Goal: Task Accomplishment & Management: Use online tool/utility

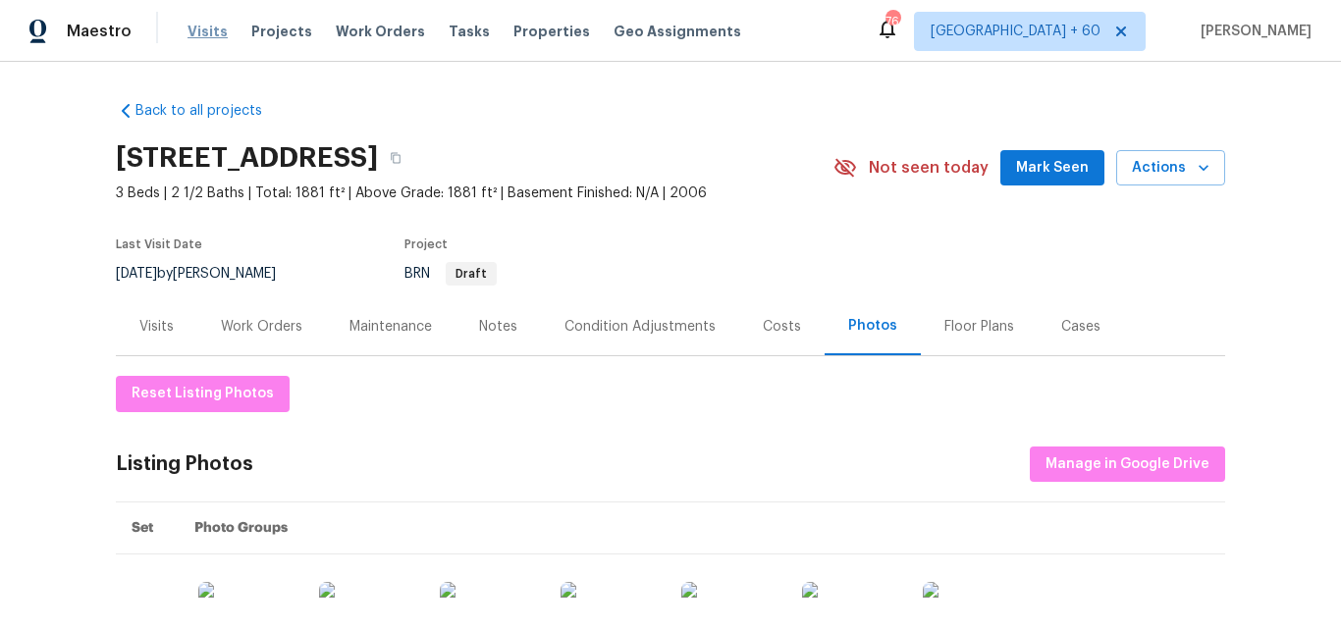
click at [217, 33] on span "Visits" at bounding box center [207, 32] width 40 height 20
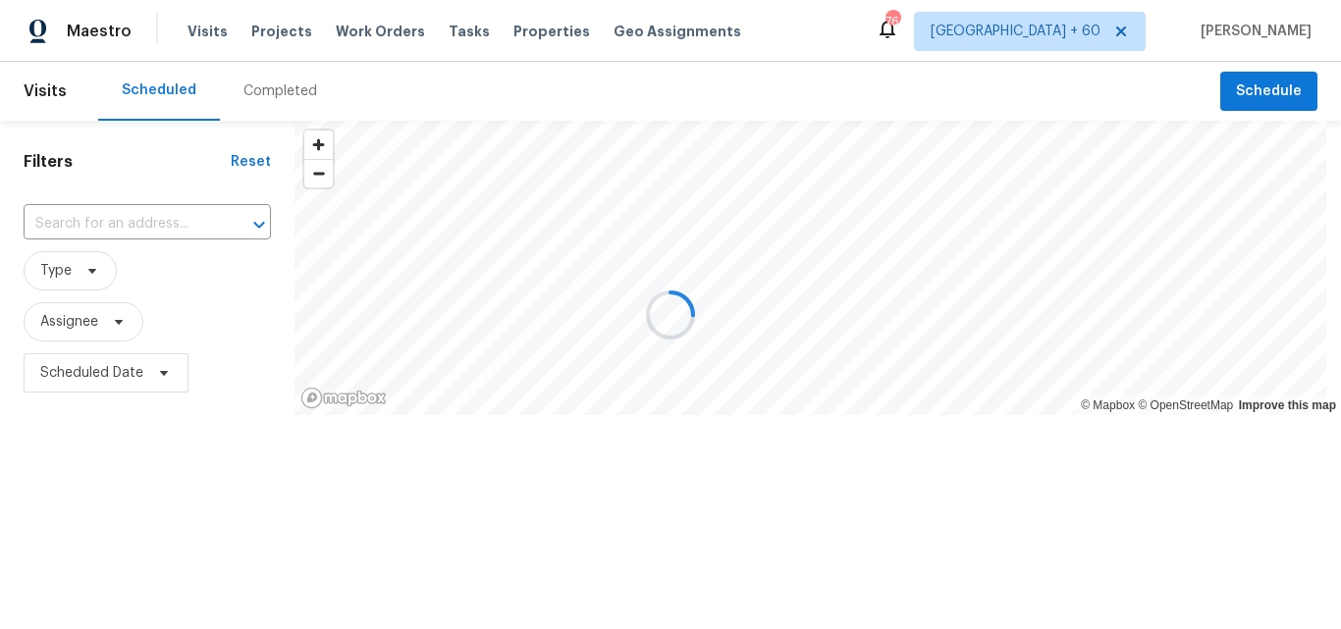
click at [287, 85] on div at bounding box center [670, 314] width 1341 height 629
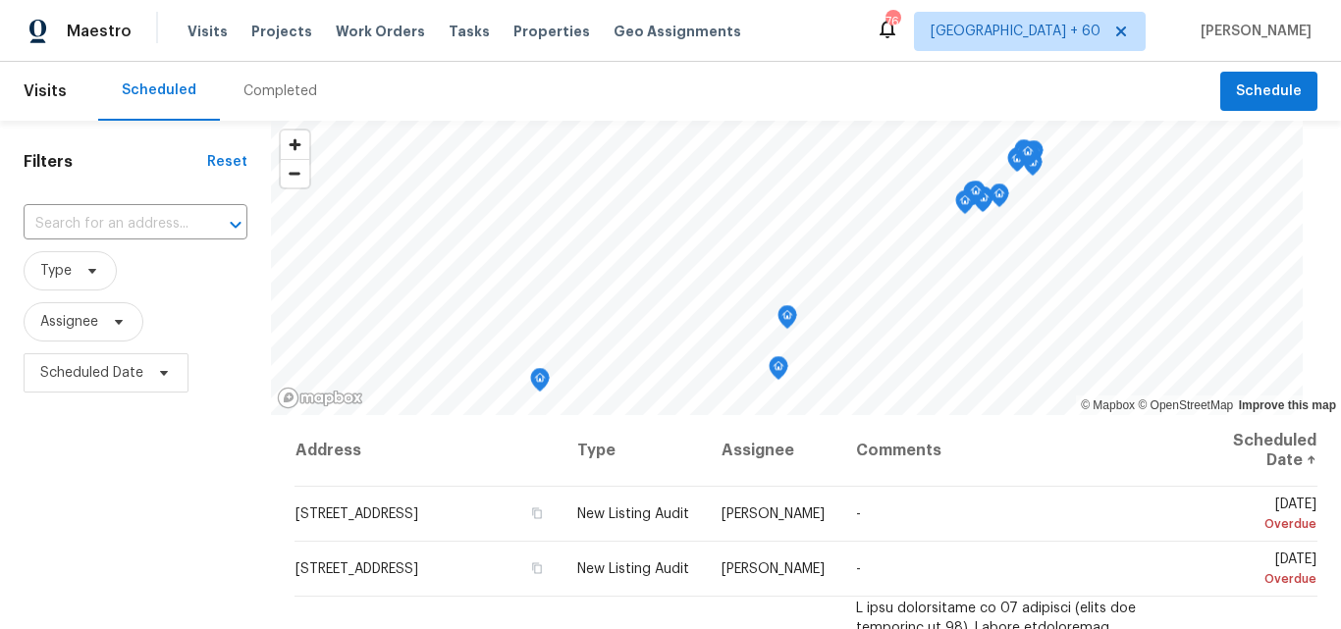
click at [280, 92] on div "Completed" at bounding box center [280, 91] width 74 height 20
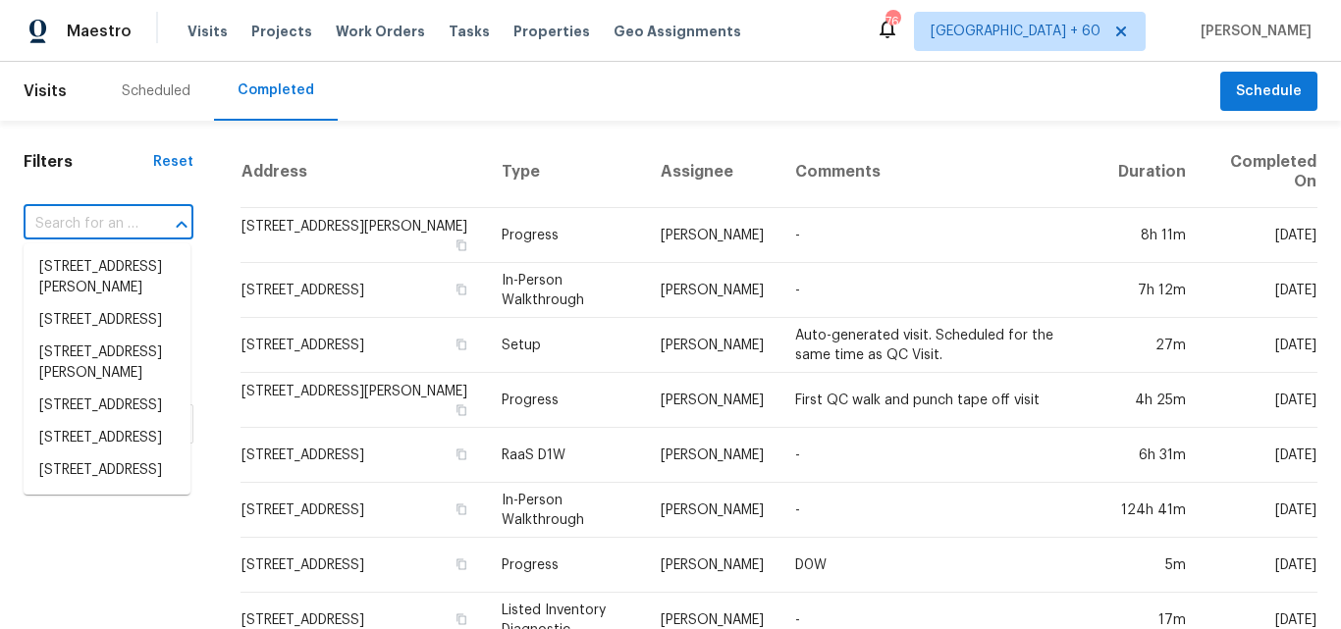
click at [83, 225] on input "text" at bounding box center [81, 224] width 115 height 30
paste input "[STREET_ADDRESS][PERSON_NAME]"
type input "[STREET_ADDRESS][PERSON_NAME]"
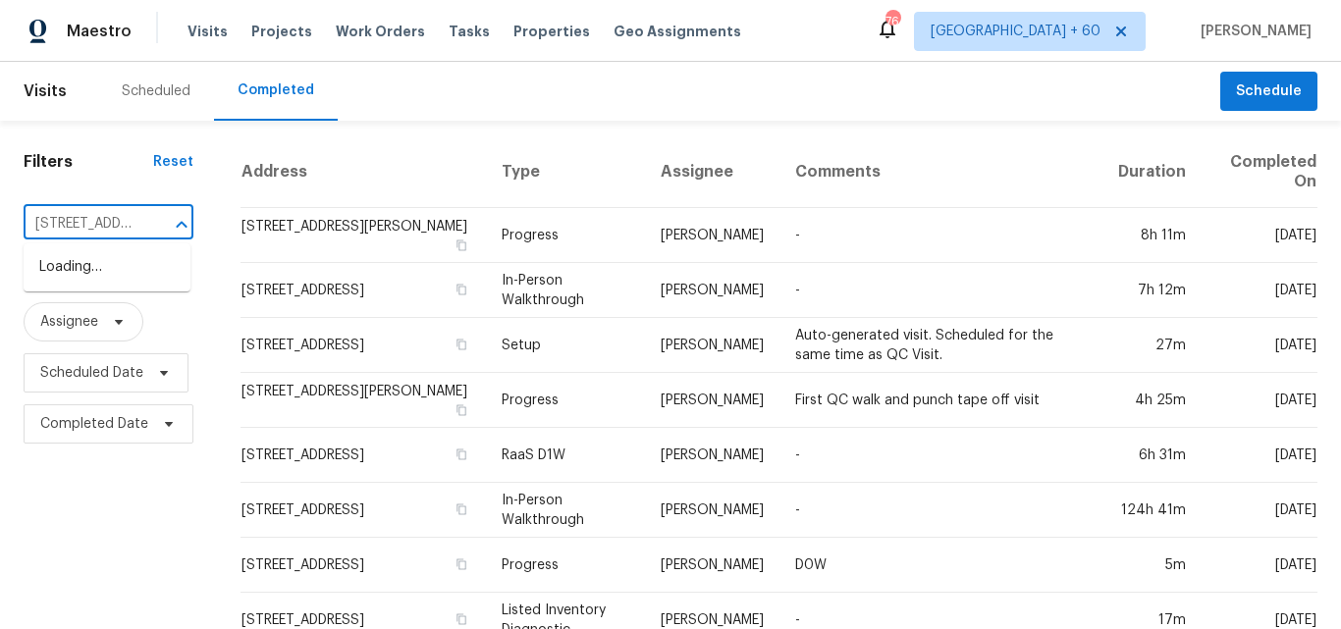
scroll to position [0, 187]
click at [133, 264] on li "[STREET_ADDRESS][PERSON_NAME]" at bounding box center [107, 277] width 167 height 53
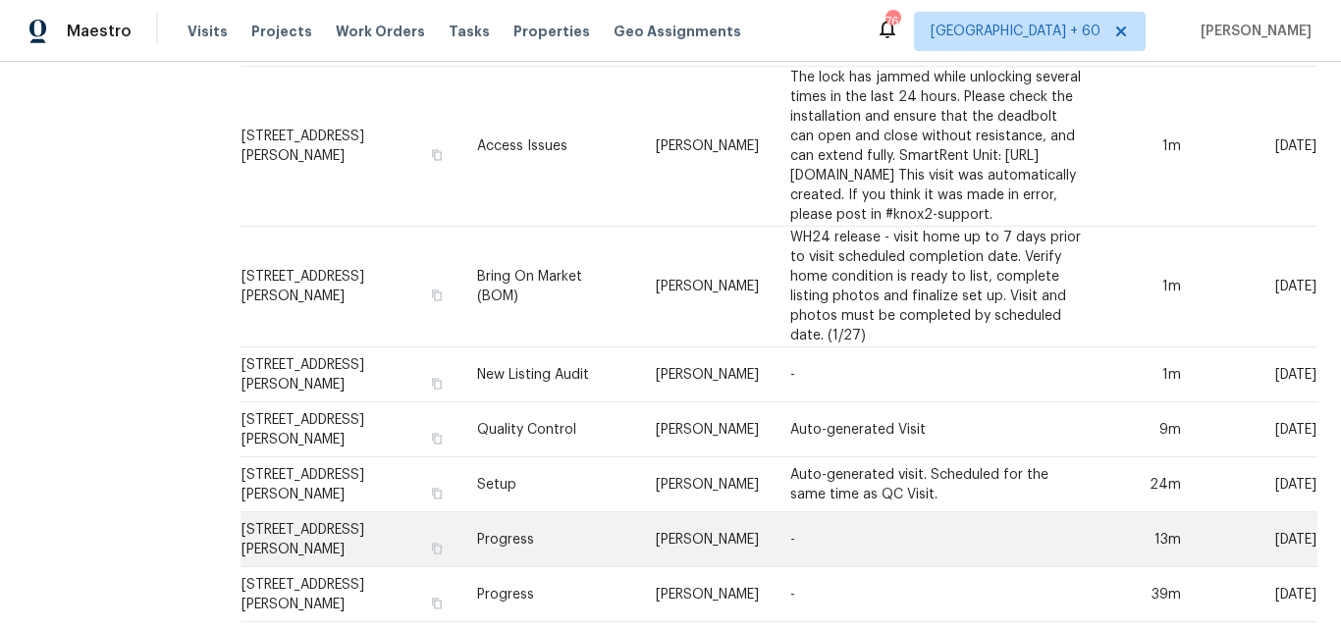
scroll to position [1258, 0]
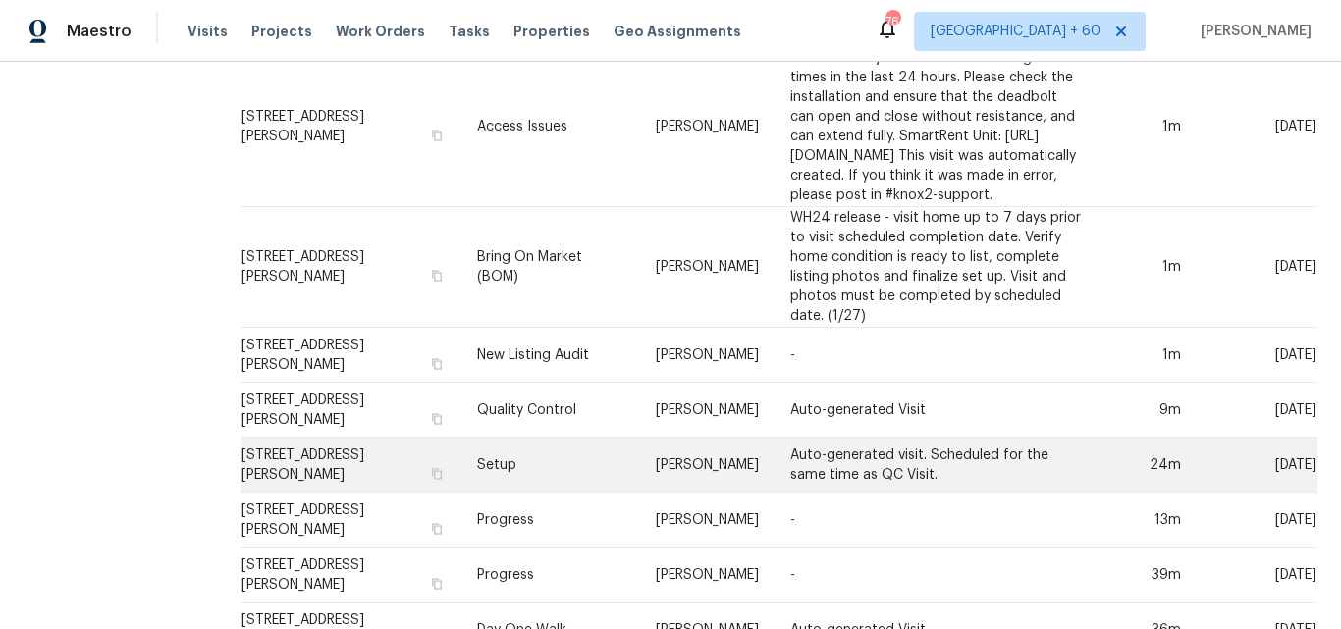
click at [462, 438] on td "Setup" at bounding box center [550, 465] width 178 height 55
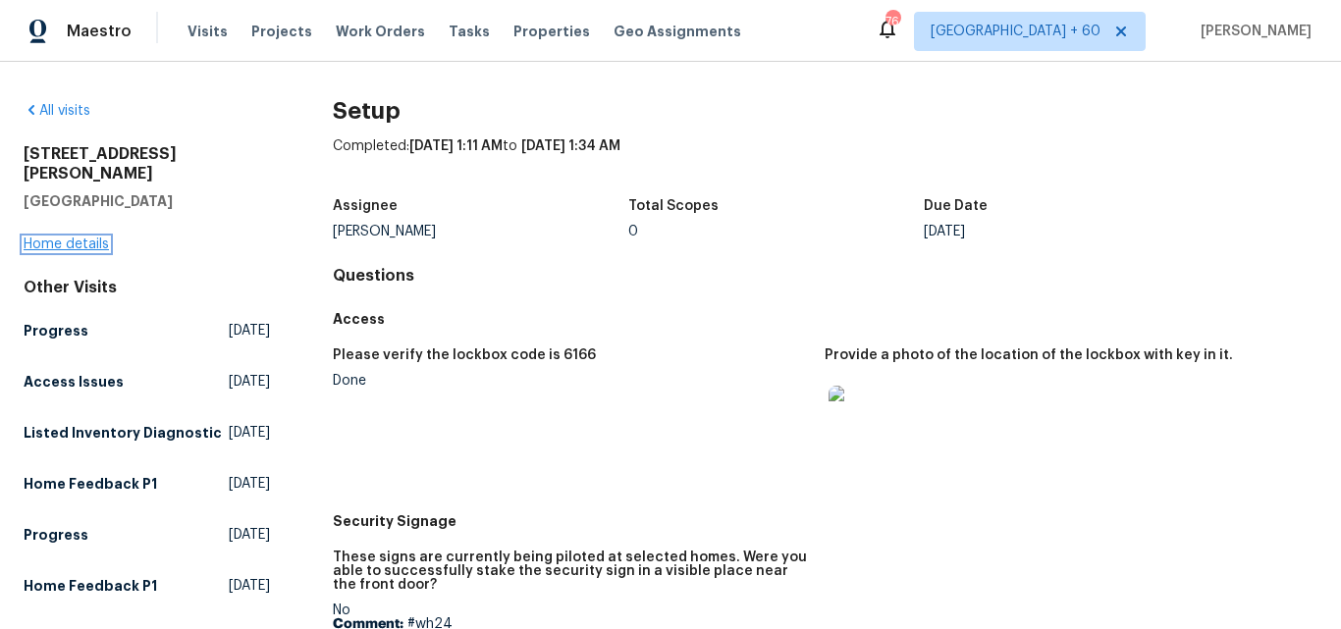
click at [81, 238] on link "Home details" at bounding box center [66, 245] width 85 height 14
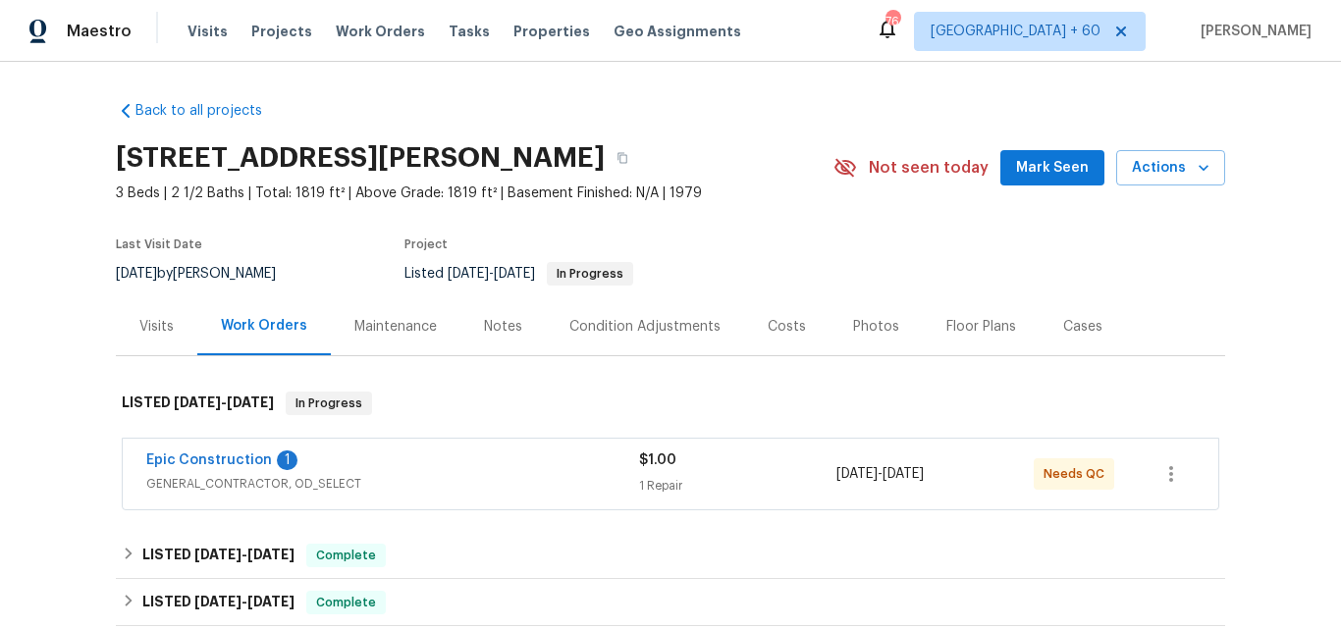
click at [853, 321] on div "Photos" at bounding box center [876, 327] width 46 height 20
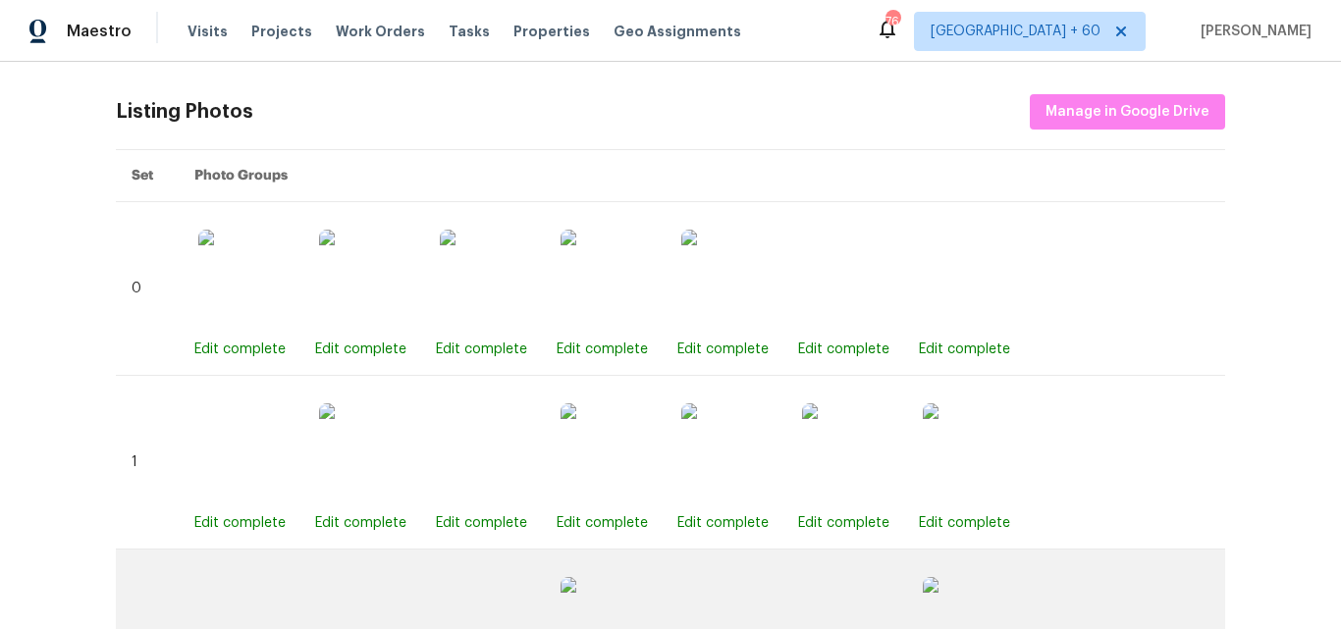
scroll to position [535, 0]
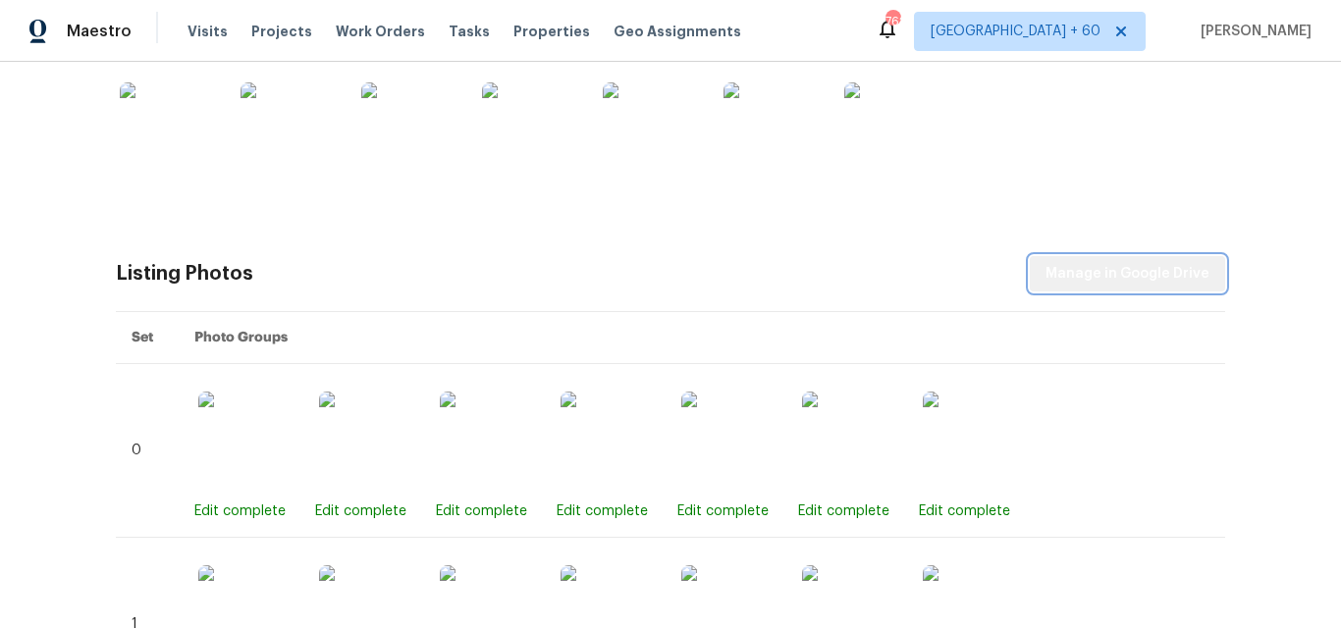
click at [1168, 273] on span "Manage in Google Drive" at bounding box center [1127, 274] width 164 height 25
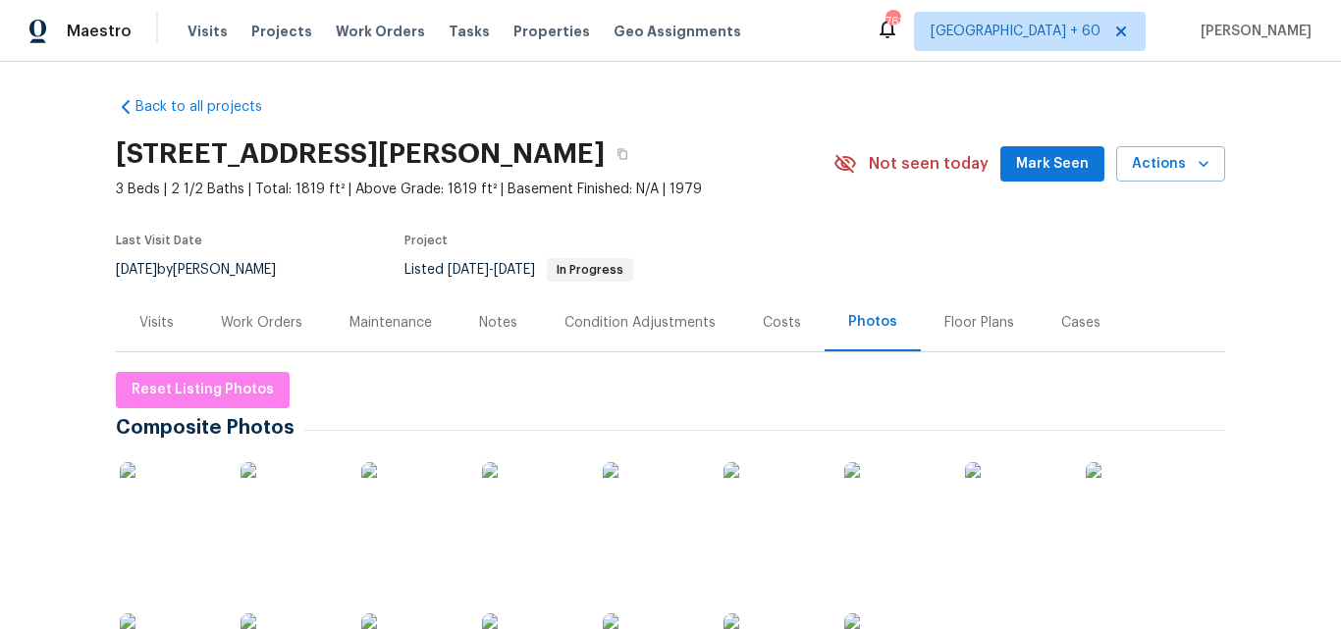
scroll to position [0, 0]
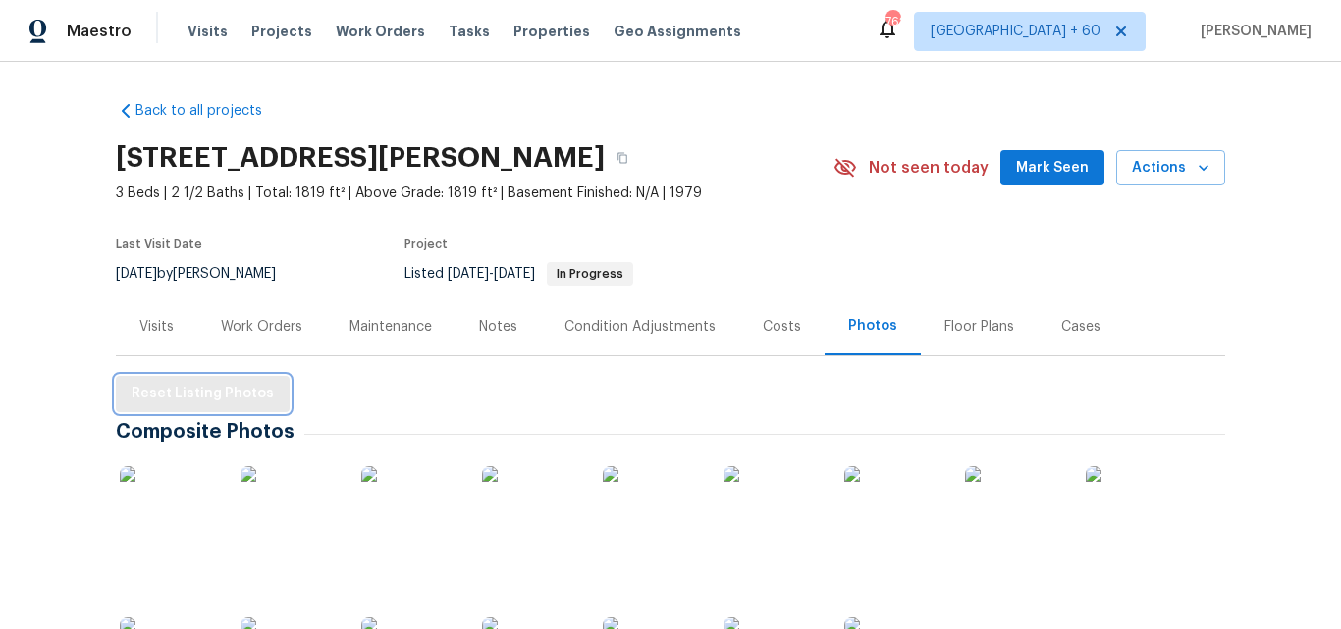
click at [231, 403] on span "Reset Listing Photos" at bounding box center [203, 394] width 142 height 25
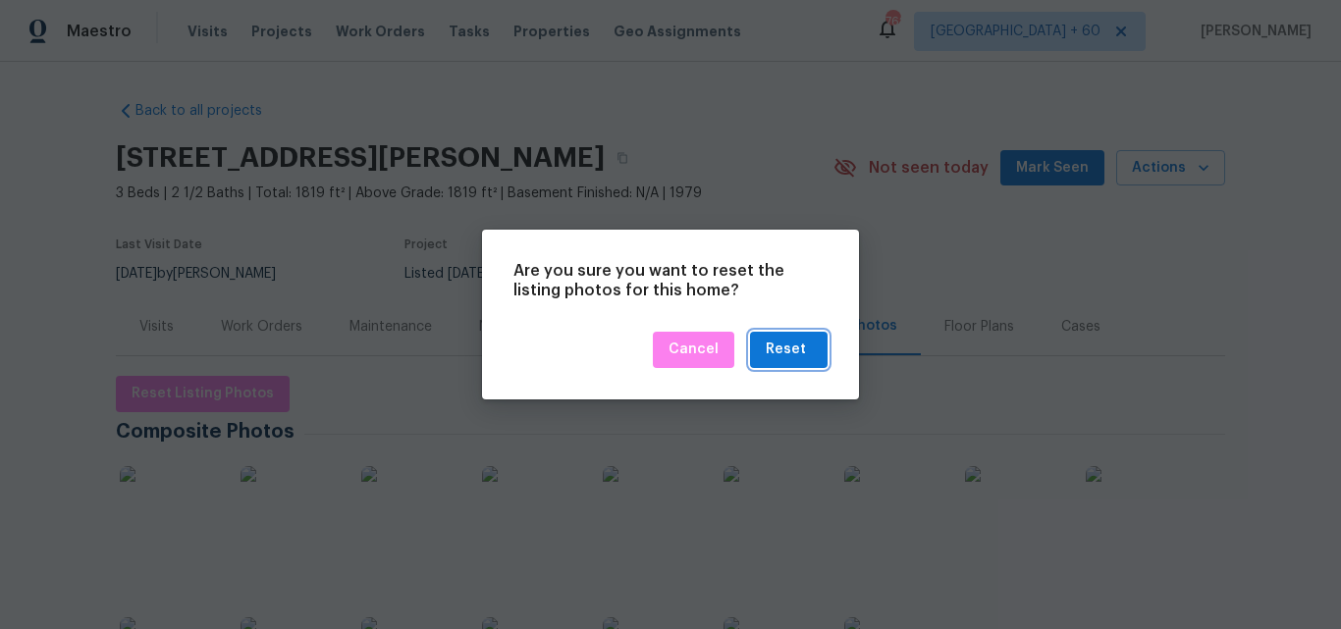
click at [781, 339] on div "Reset" at bounding box center [786, 350] width 40 height 25
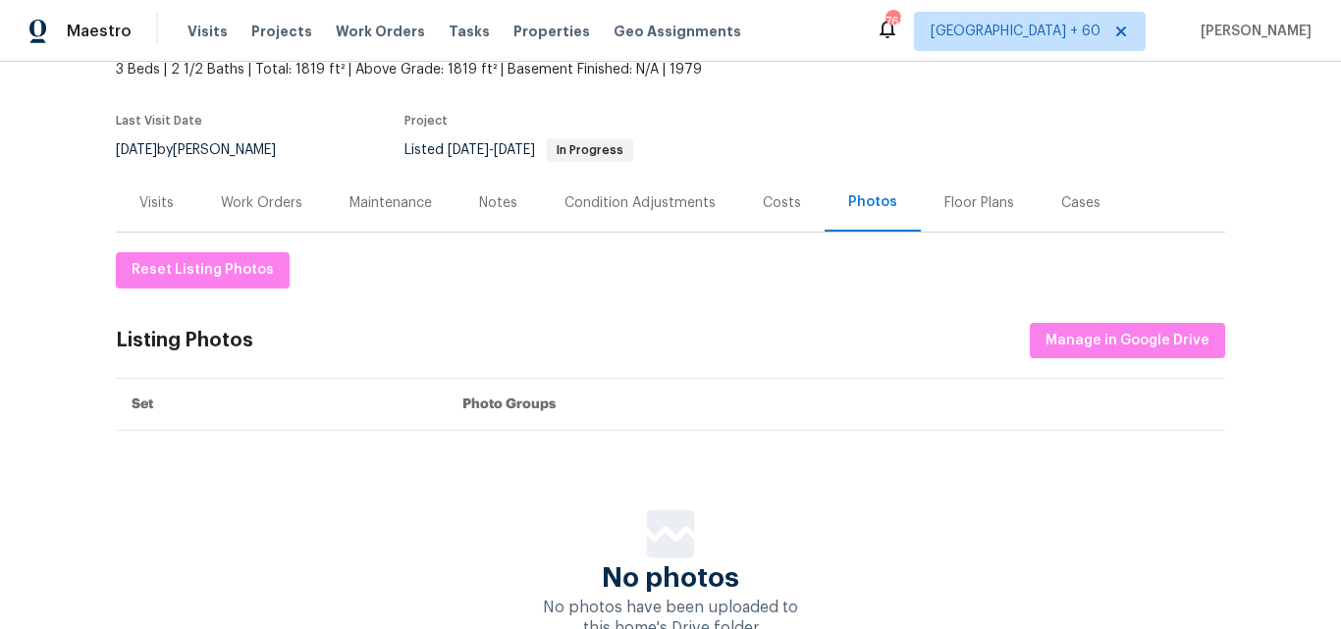
scroll to position [266, 0]
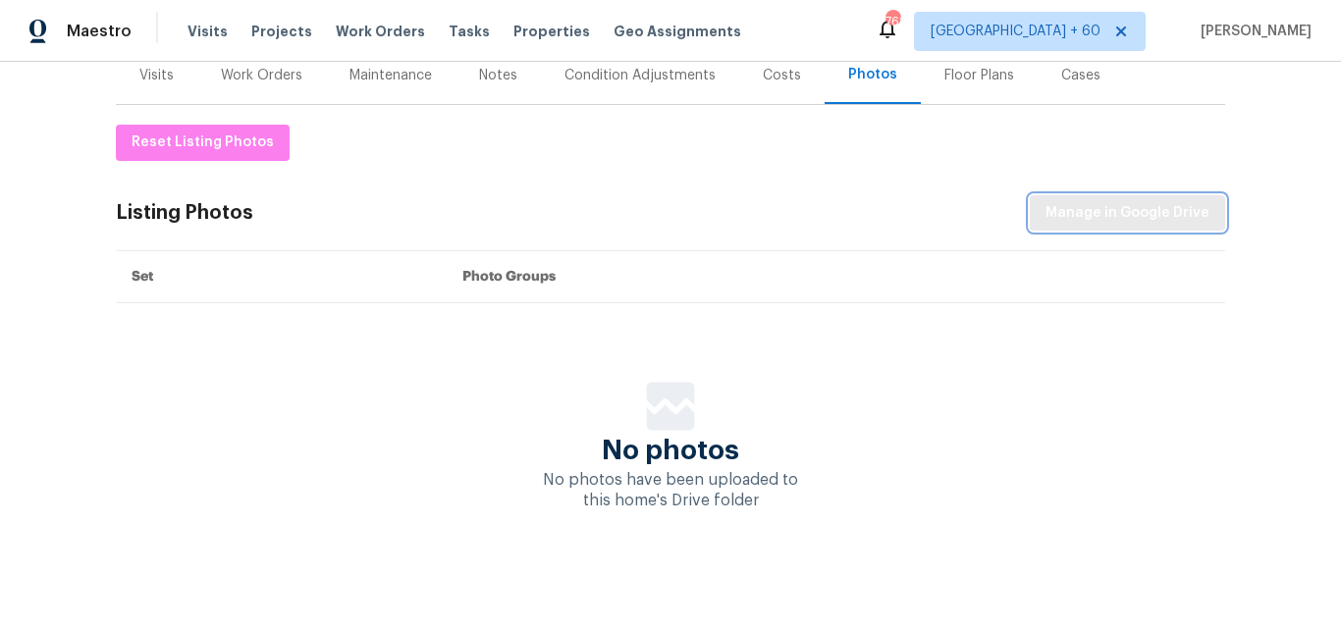
click at [1116, 201] on span "Manage in Google Drive" at bounding box center [1127, 213] width 164 height 25
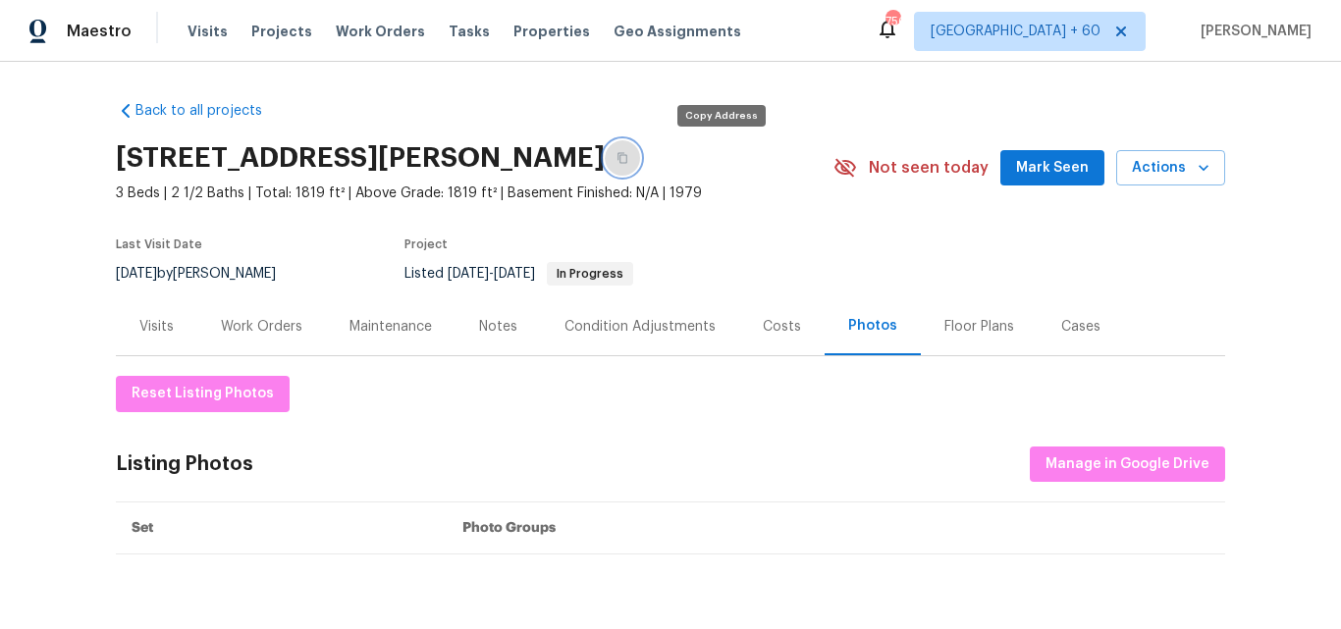
click at [627, 158] on icon "button" at bounding box center [622, 158] width 10 height 11
